Goal: Information Seeking & Learning: Learn about a topic

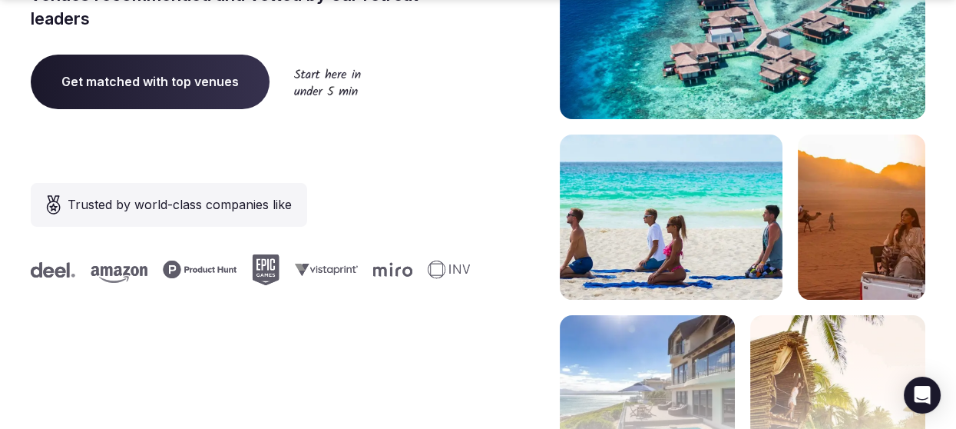
scroll to position [384, 0]
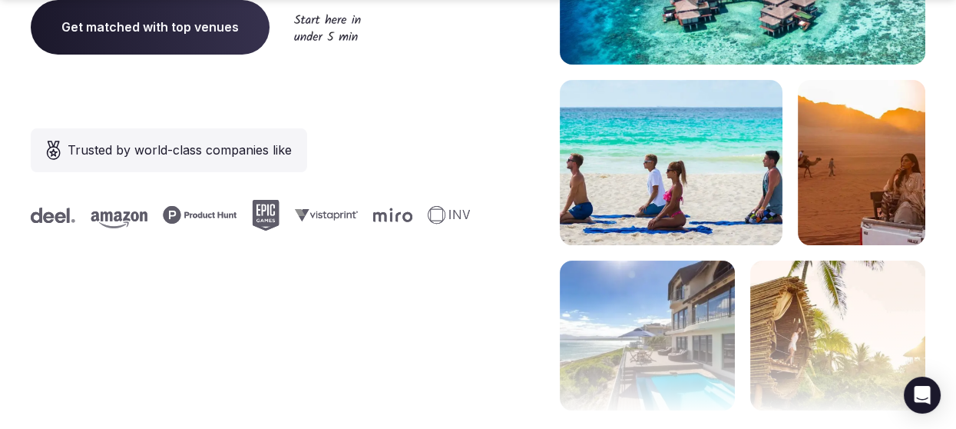
click at [208, 24] on span "Get matched with top venues" at bounding box center [150, 27] width 239 height 54
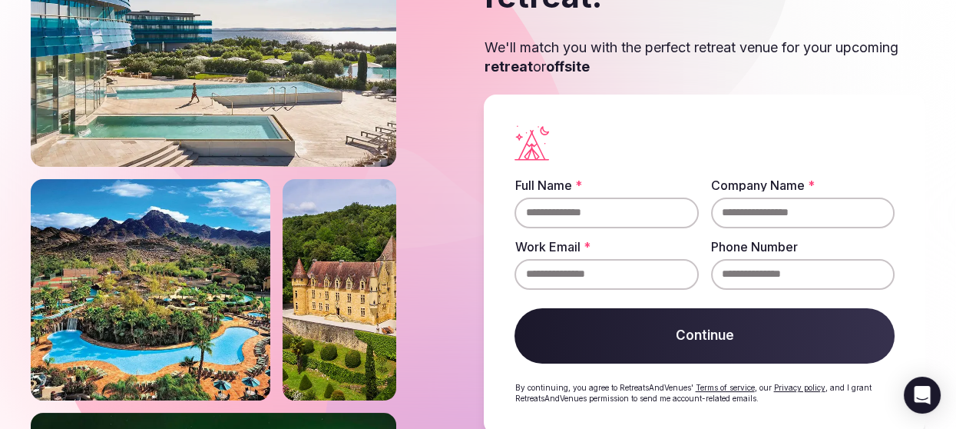
scroll to position [184, 0]
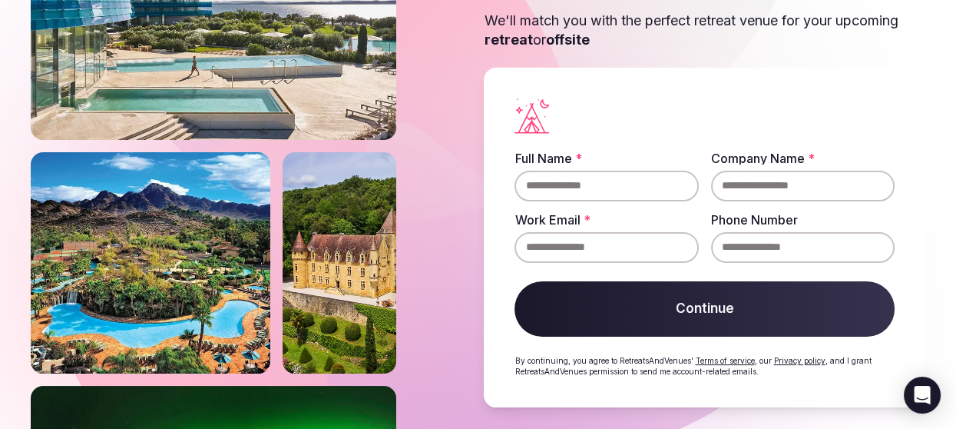
click at [528, 426] on div "Clear and restart" at bounding box center [705, 435] width 442 height 18
click at [515, 426] on div "Clear and restart" at bounding box center [705, 435] width 442 height 18
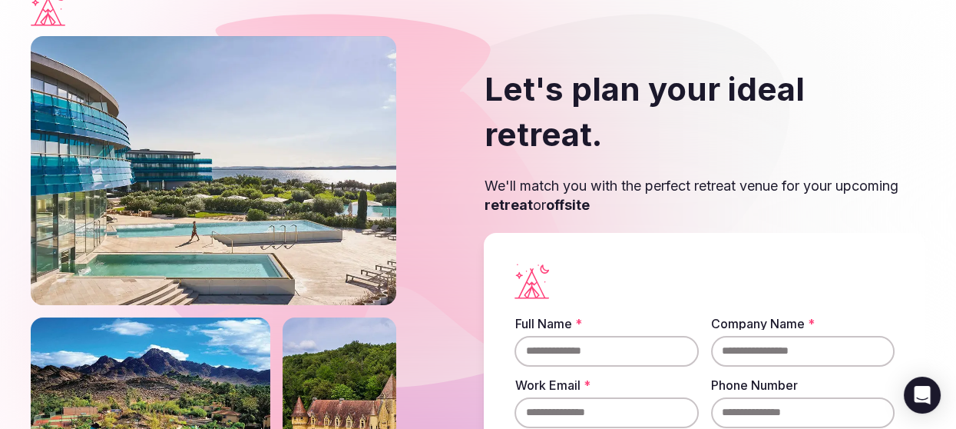
scroll to position [0, 0]
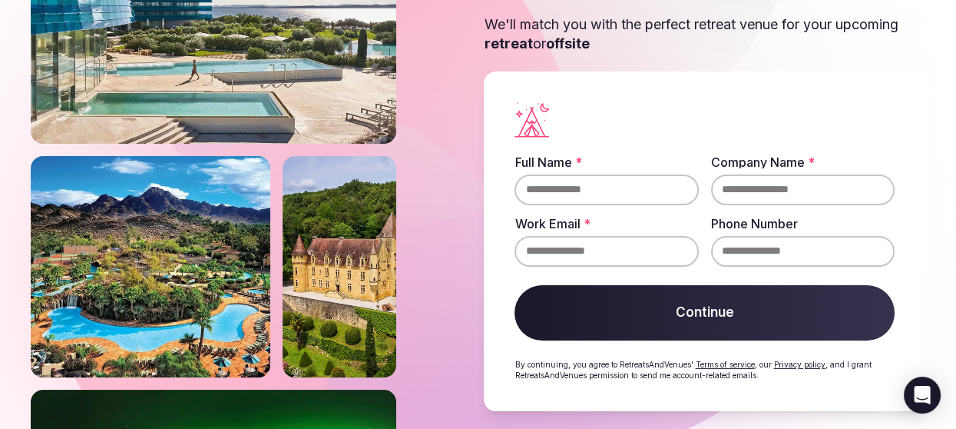
scroll to position [184, 0]
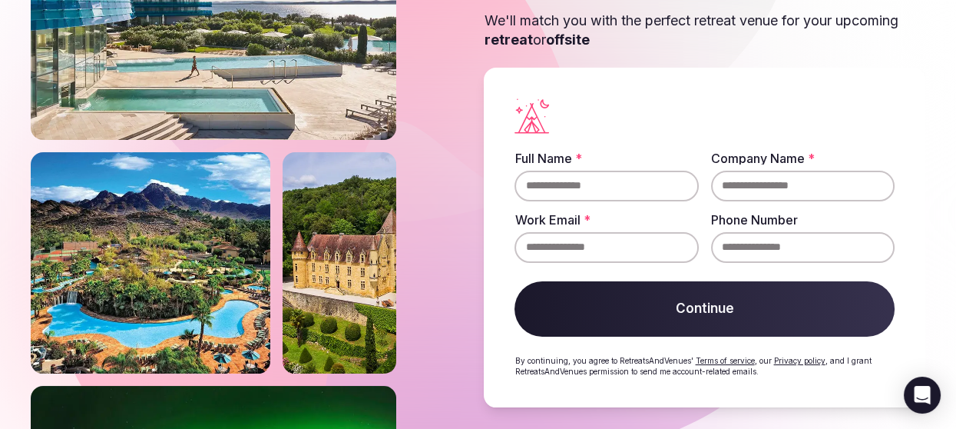
click at [216, 288] on img at bounding box center [151, 262] width 240 height 221
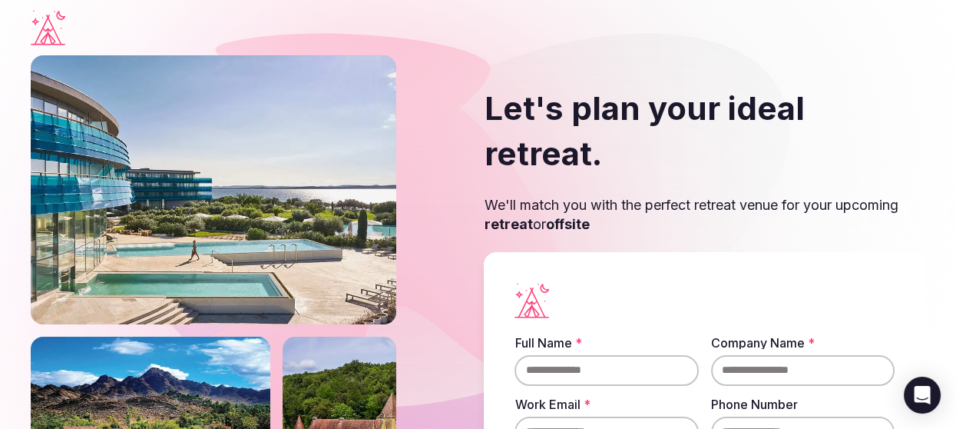
scroll to position [6, 0]
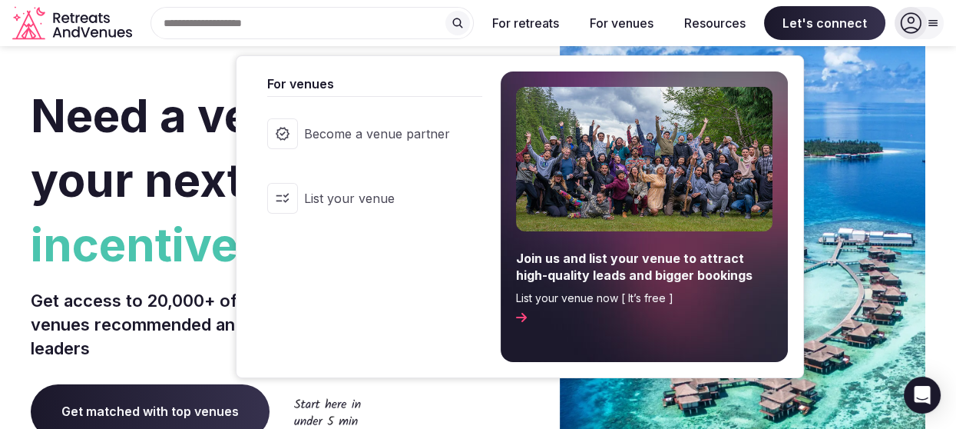
click at [638, 28] on button "For venues" at bounding box center [622, 23] width 88 height 34
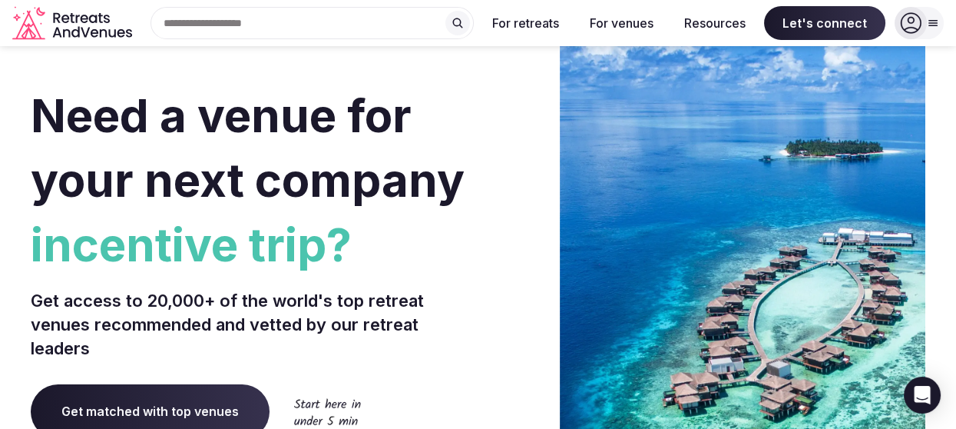
click at [638, 28] on button "For venues" at bounding box center [622, 23] width 88 height 34
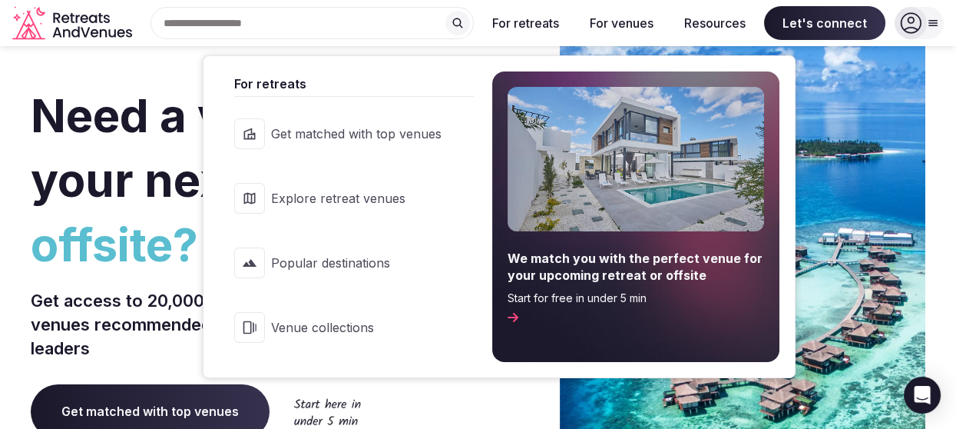
click at [549, 22] on button "For retreats" at bounding box center [525, 23] width 91 height 34
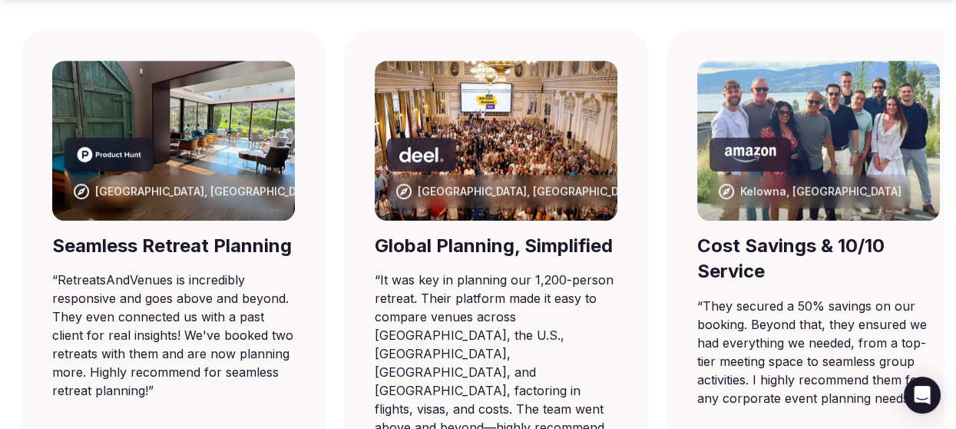
scroll to position [1075, 0]
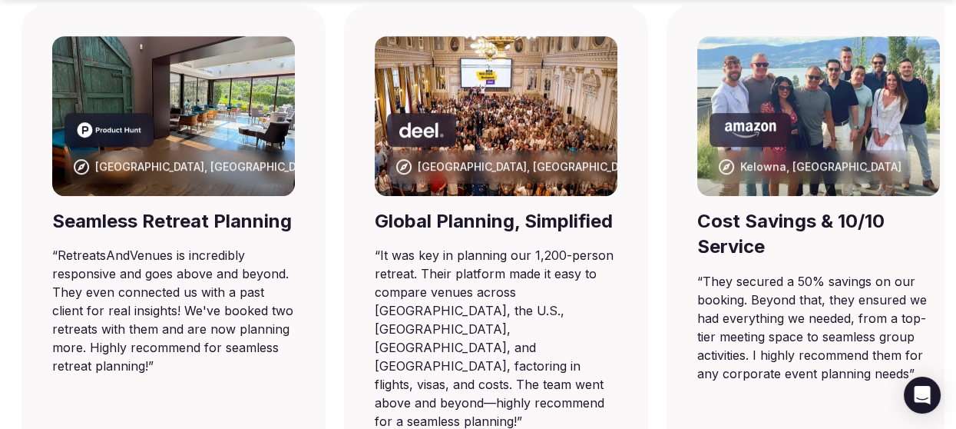
click at [229, 124] on img at bounding box center [173, 116] width 243 height 160
click at [230, 124] on img at bounding box center [173, 116] width 243 height 160
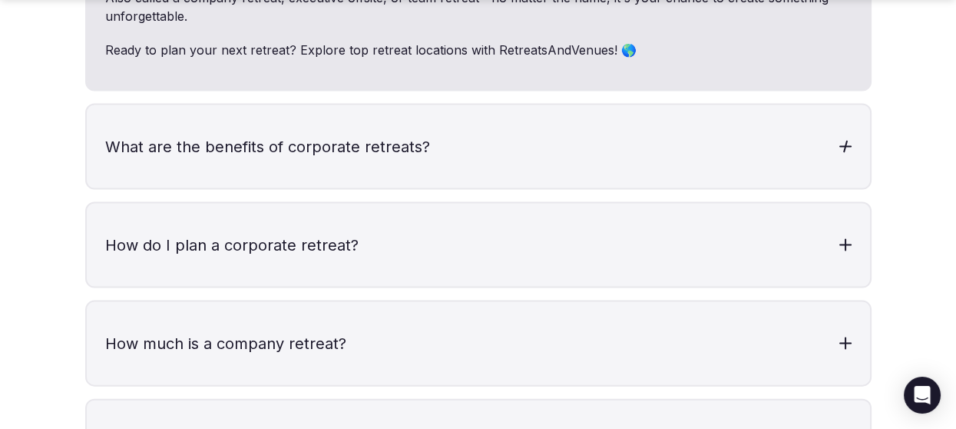
scroll to position [4839, 0]
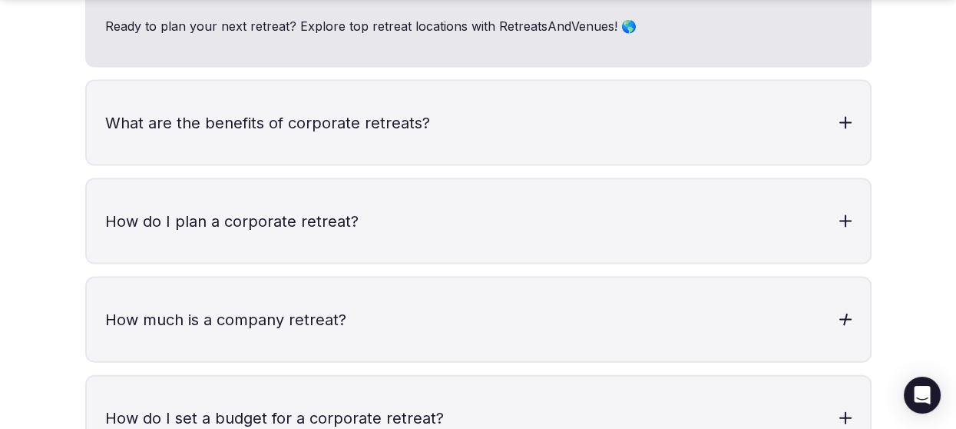
click at [317, 280] on h3 "How much is a company retreat?" at bounding box center [478, 319] width 783 height 83
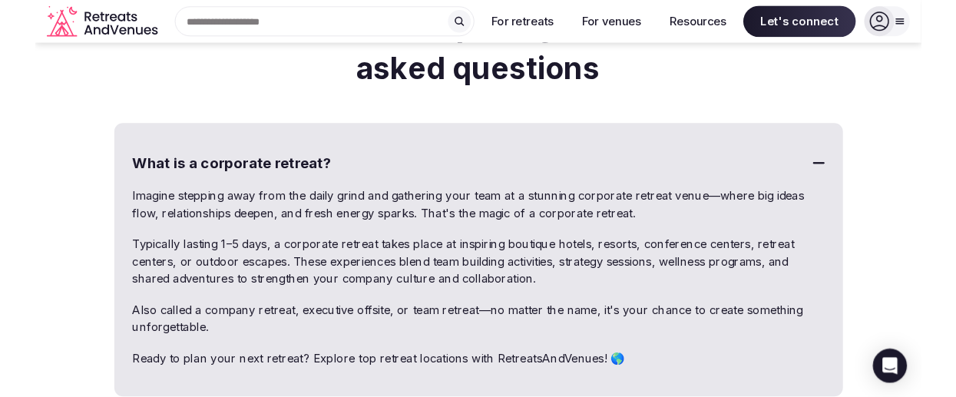
scroll to position [4455, 0]
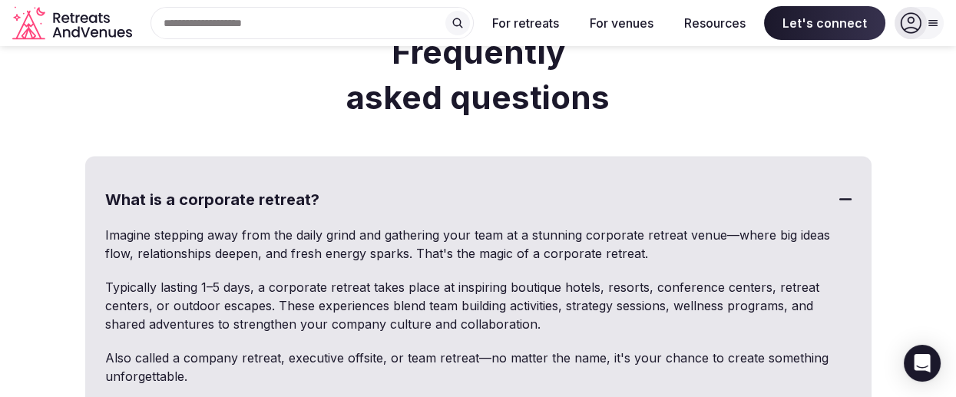
drag, startPoint x: 107, startPoint y: 151, endPoint x: 118, endPoint y: 152, distance: 10.9
click at [118, 158] on h3 "What is a corporate retreat?" at bounding box center [478, 199] width 783 height 83
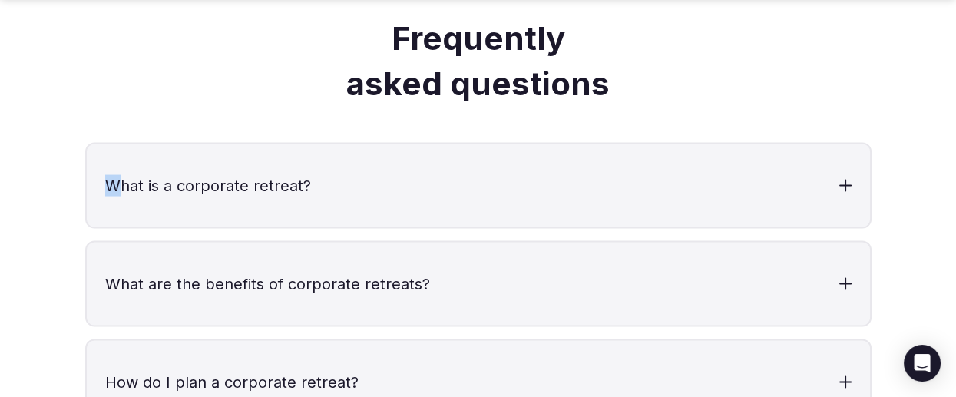
scroll to position [4469, 0]
click at [298, 144] on h3 "What is a corporate retreat?" at bounding box center [478, 185] width 783 height 83
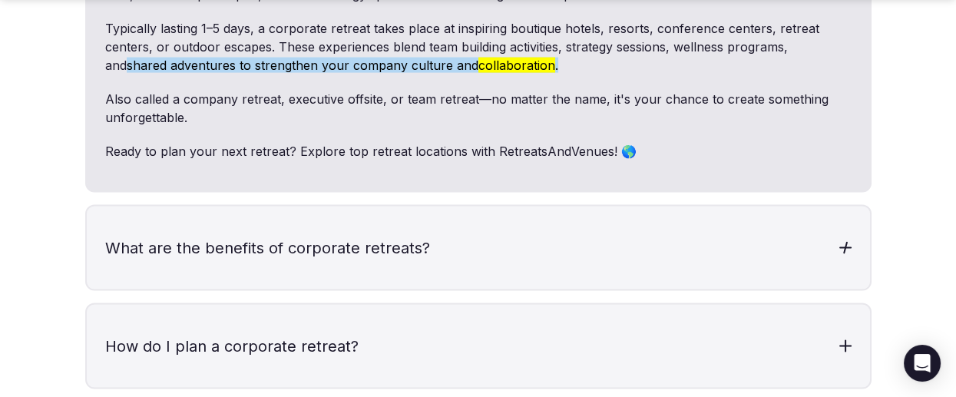
scroll to position [4745, 0]
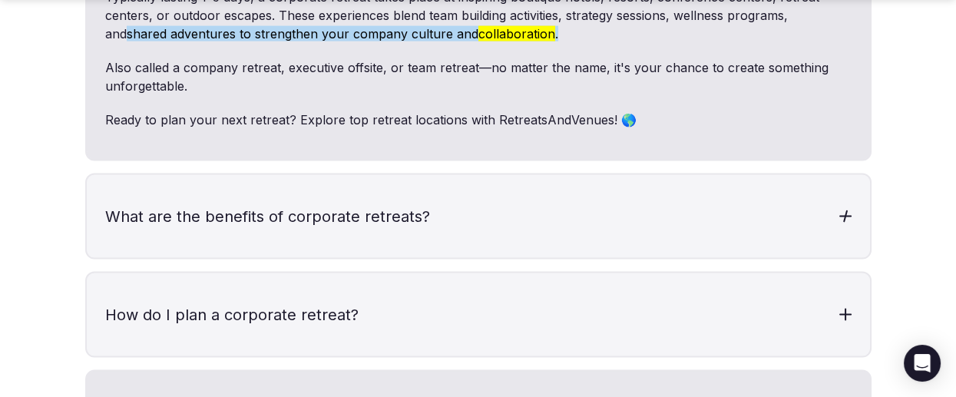
click at [353, 180] on h3 "What are the benefits of corporate retreats?" at bounding box center [478, 216] width 783 height 83
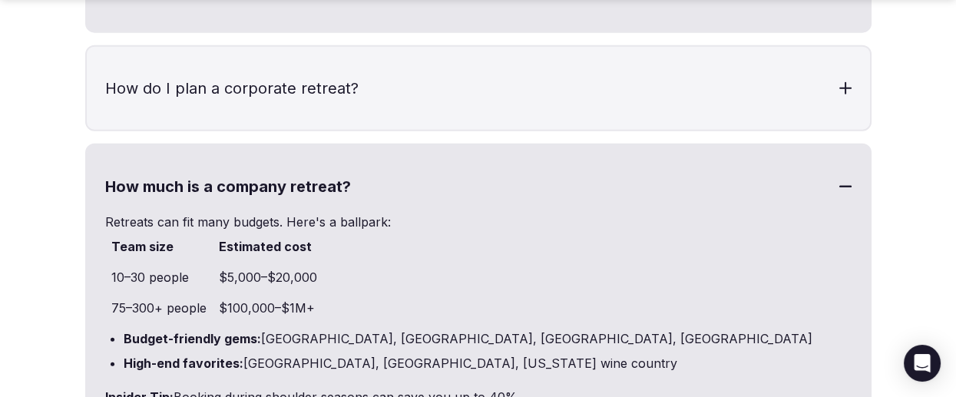
scroll to position [5249, 0]
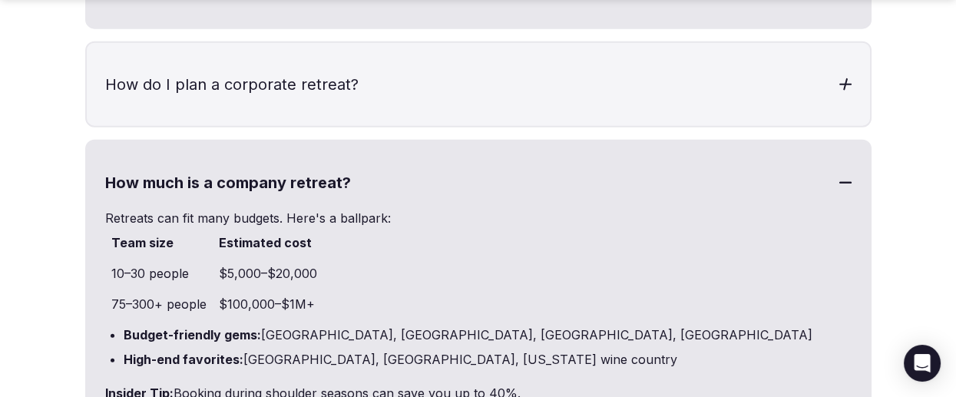
click at [316, 43] on h3 "How do I plan a corporate retreat?" at bounding box center [478, 84] width 783 height 83
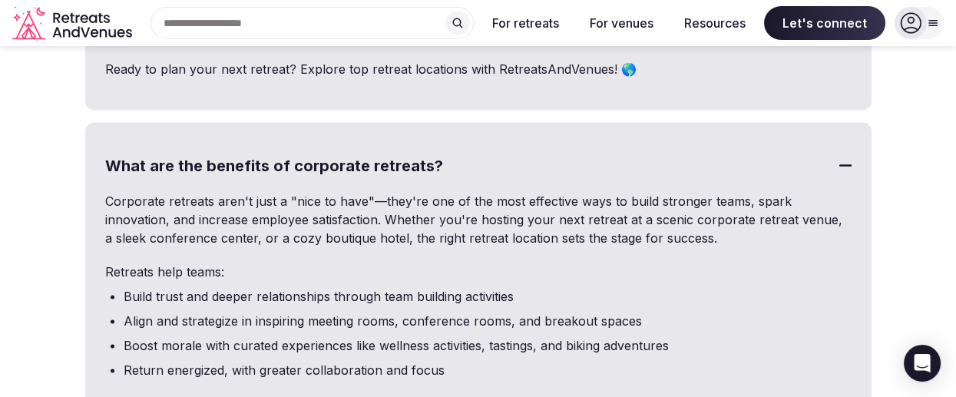
scroll to position [4791, 0]
